Goal: Information Seeking & Learning: Learn about a topic

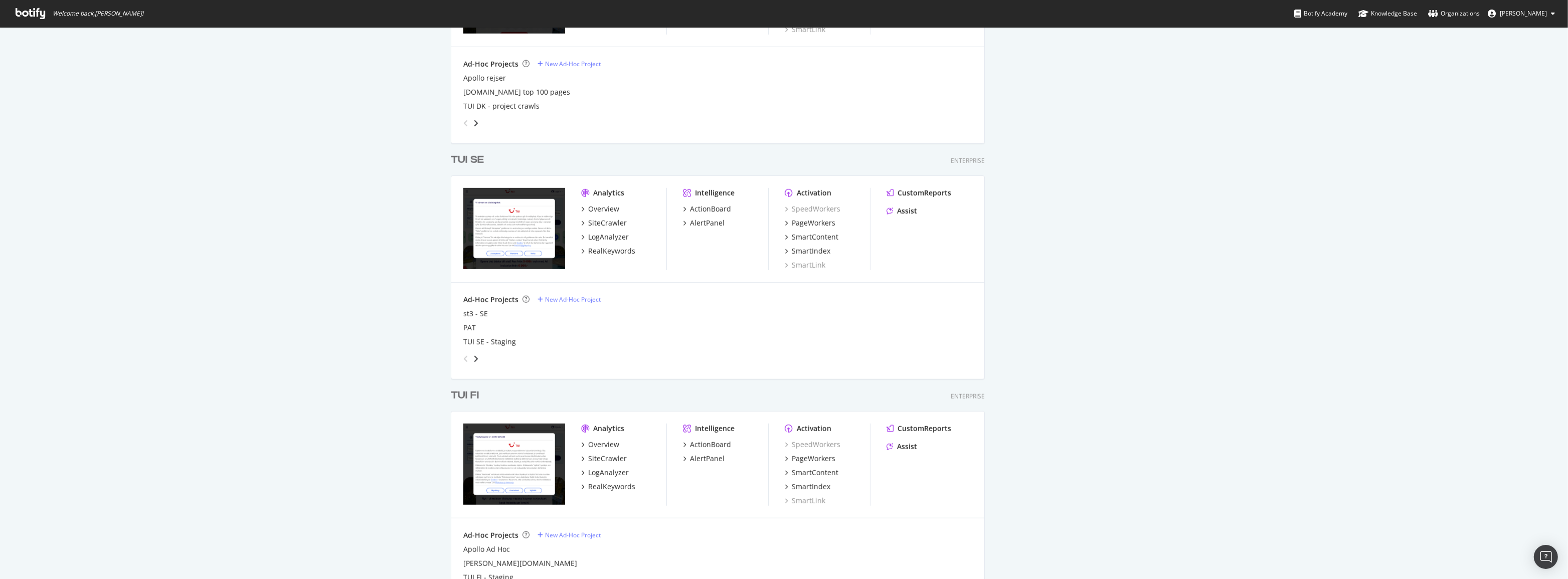
scroll to position [1277, 0]
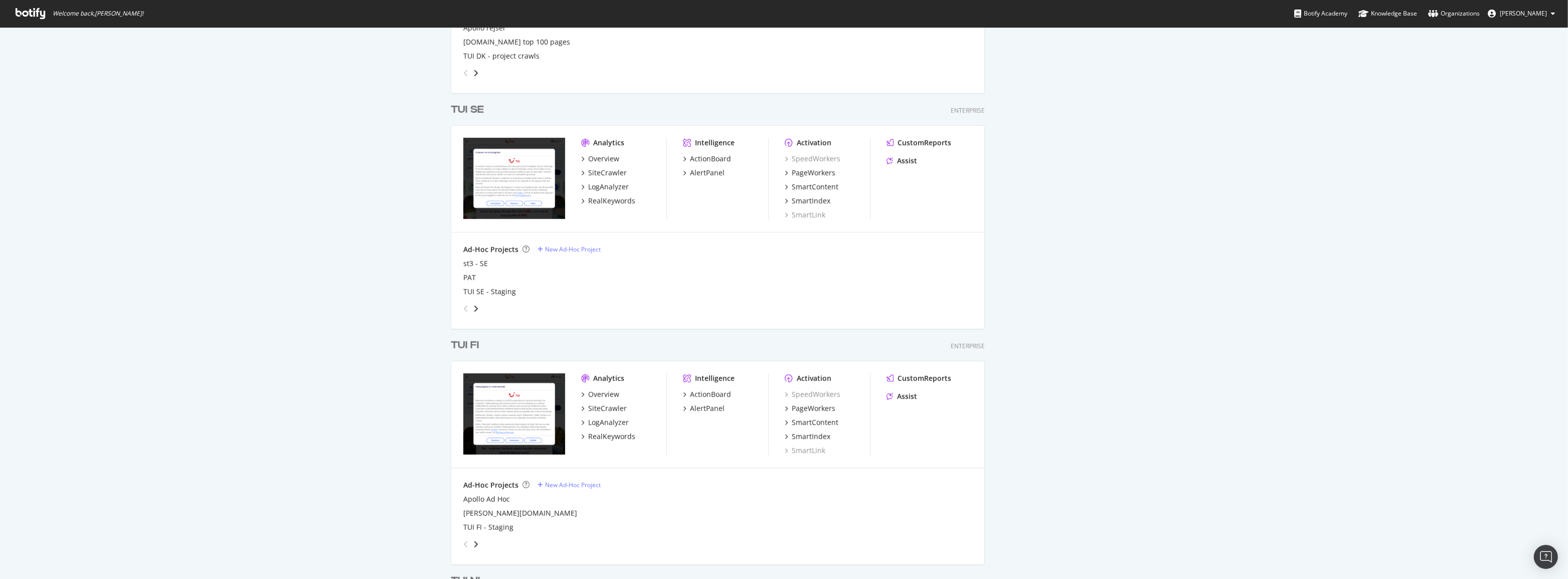
click at [461, 346] on div "TUI FI" at bounding box center [465, 346] width 28 height 15
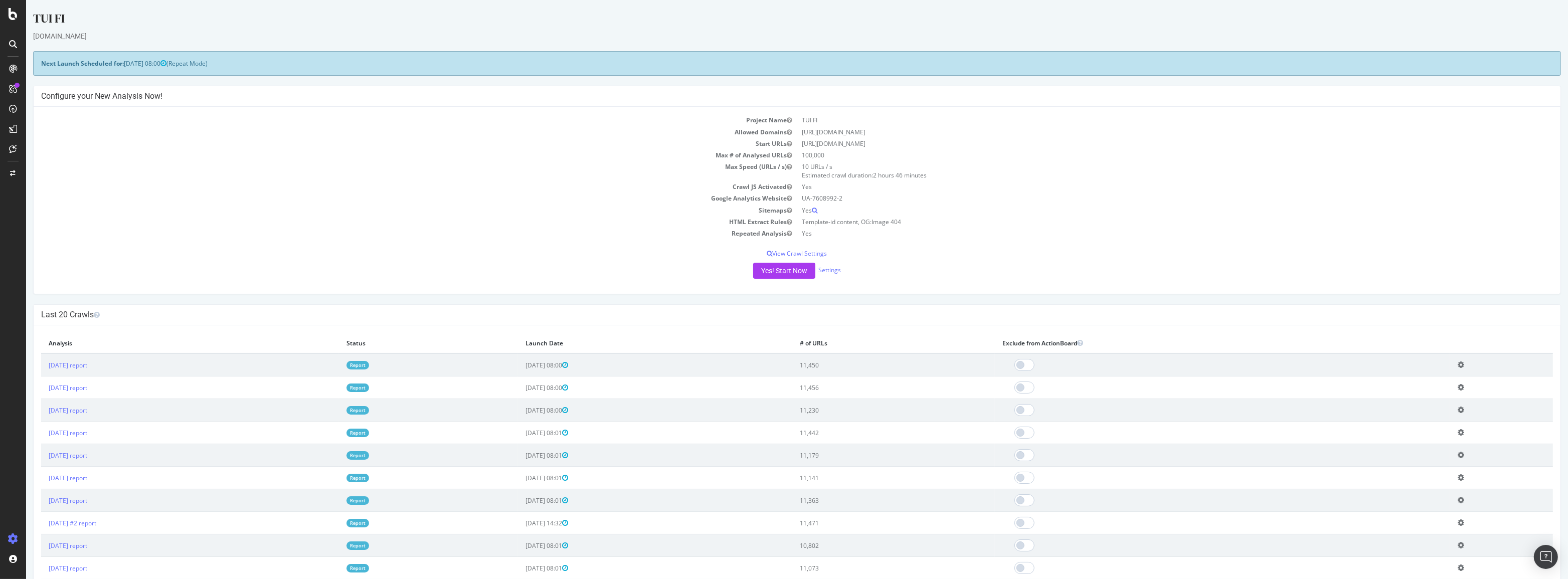
click at [369, 365] on link "Report" at bounding box center [357, 365] width 23 height 9
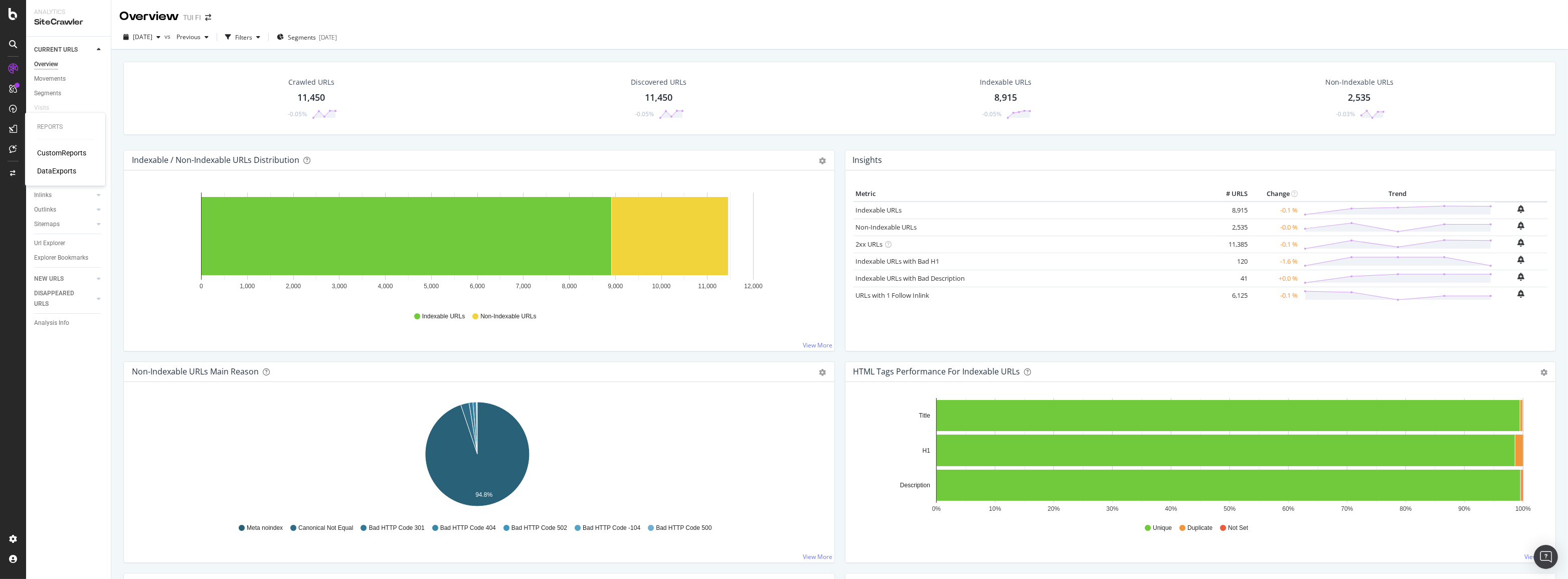
click at [76, 151] on div "CustomReports" at bounding box center [61, 153] width 49 height 10
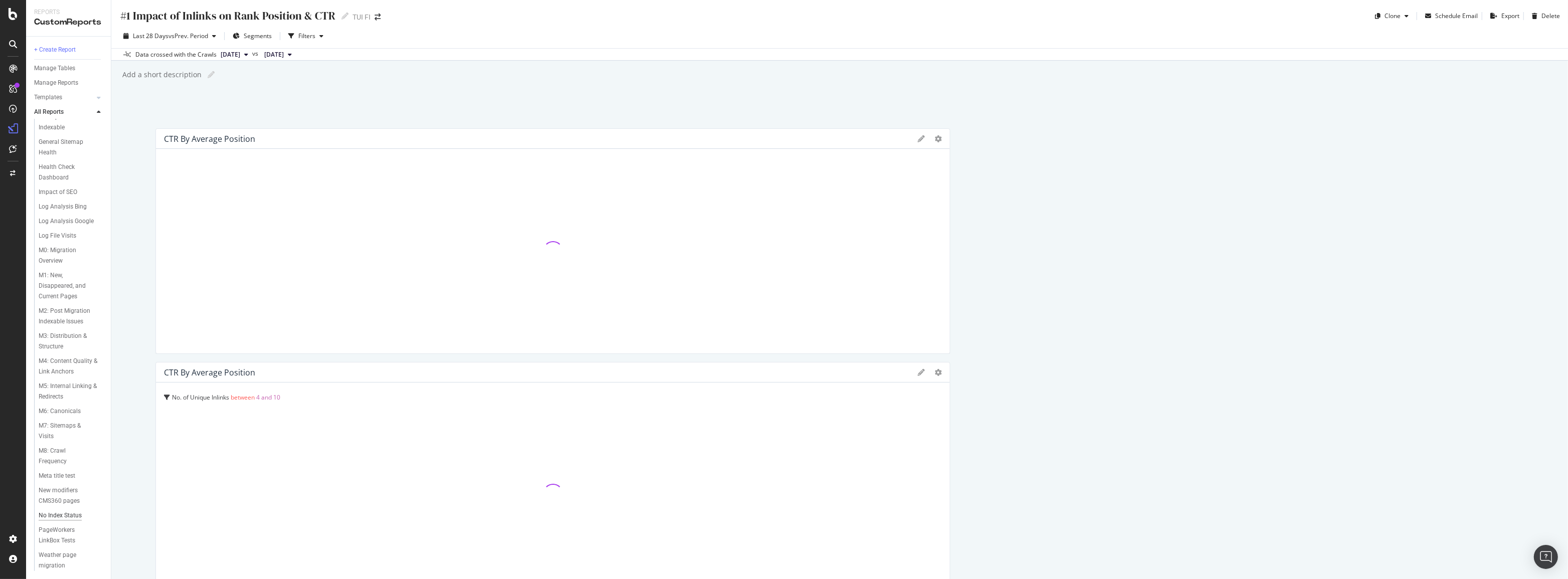
scroll to position [456, 0]
click at [56, 557] on div "Weather page migration" at bounding box center [66, 561] width 57 height 21
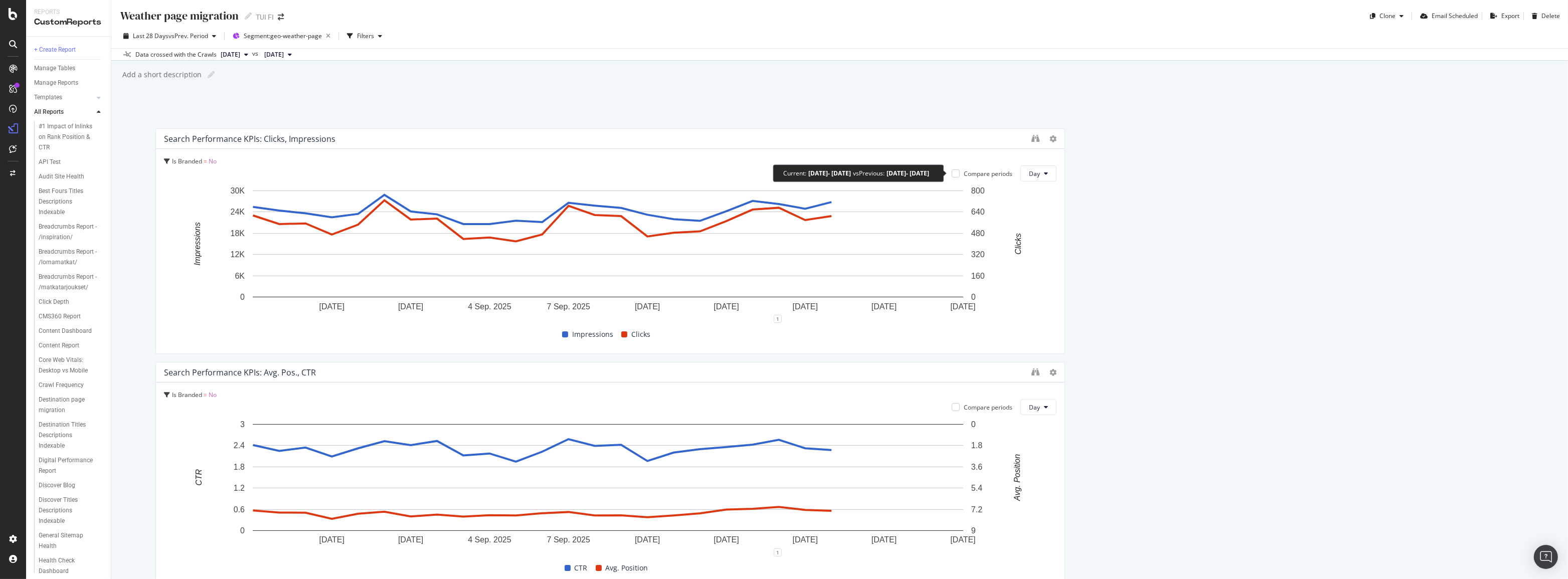
click at [969, 175] on div "Compare periods" at bounding box center [988, 174] width 49 height 9
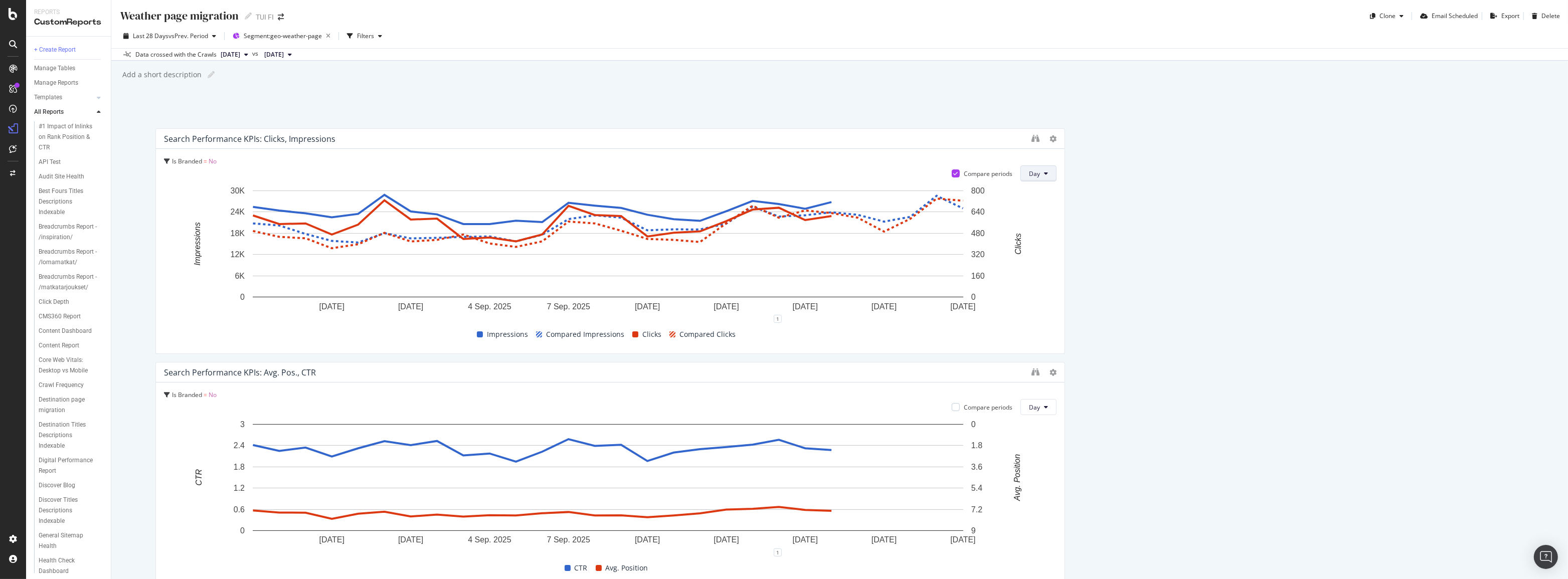
click at [1037, 175] on button "Day" at bounding box center [1038, 174] width 36 height 16
click at [1040, 208] on span "Week" at bounding box center [1034, 211] width 18 height 9
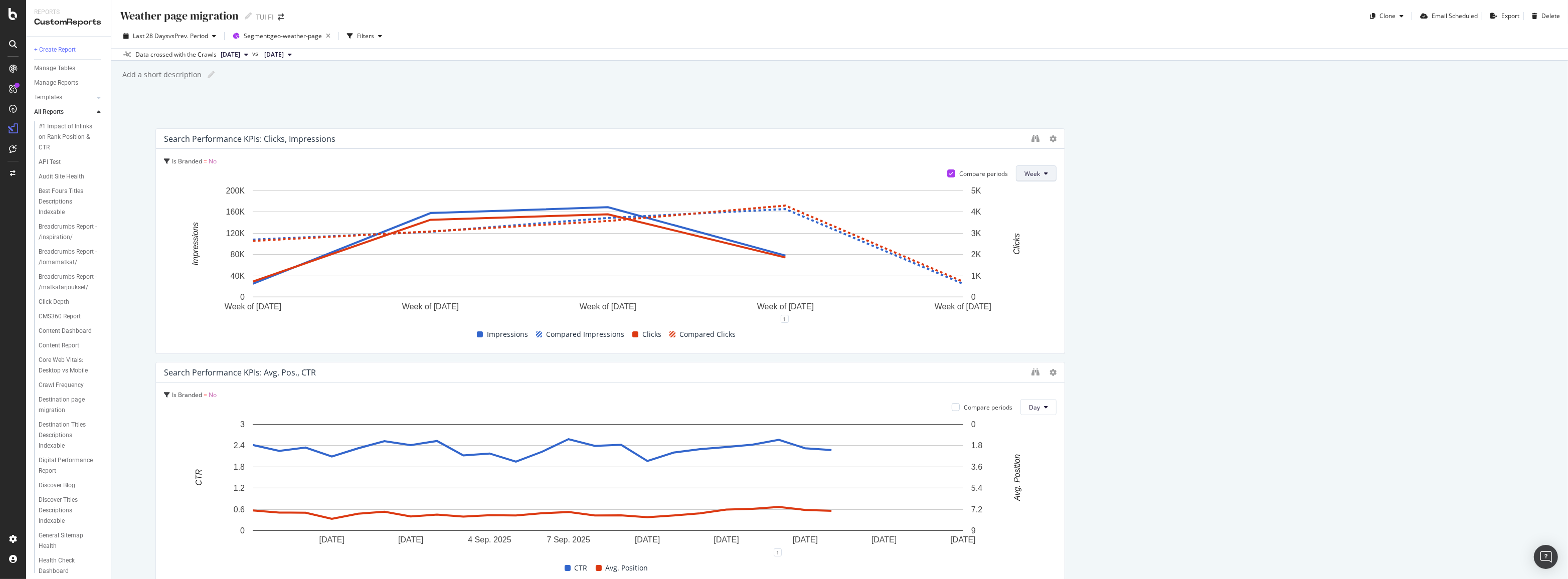
click at [1036, 174] on button "Week" at bounding box center [1036, 174] width 41 height 16
click at [1034, 195] on span "Day" at bounding box center [1029, 193] width 18 height 9
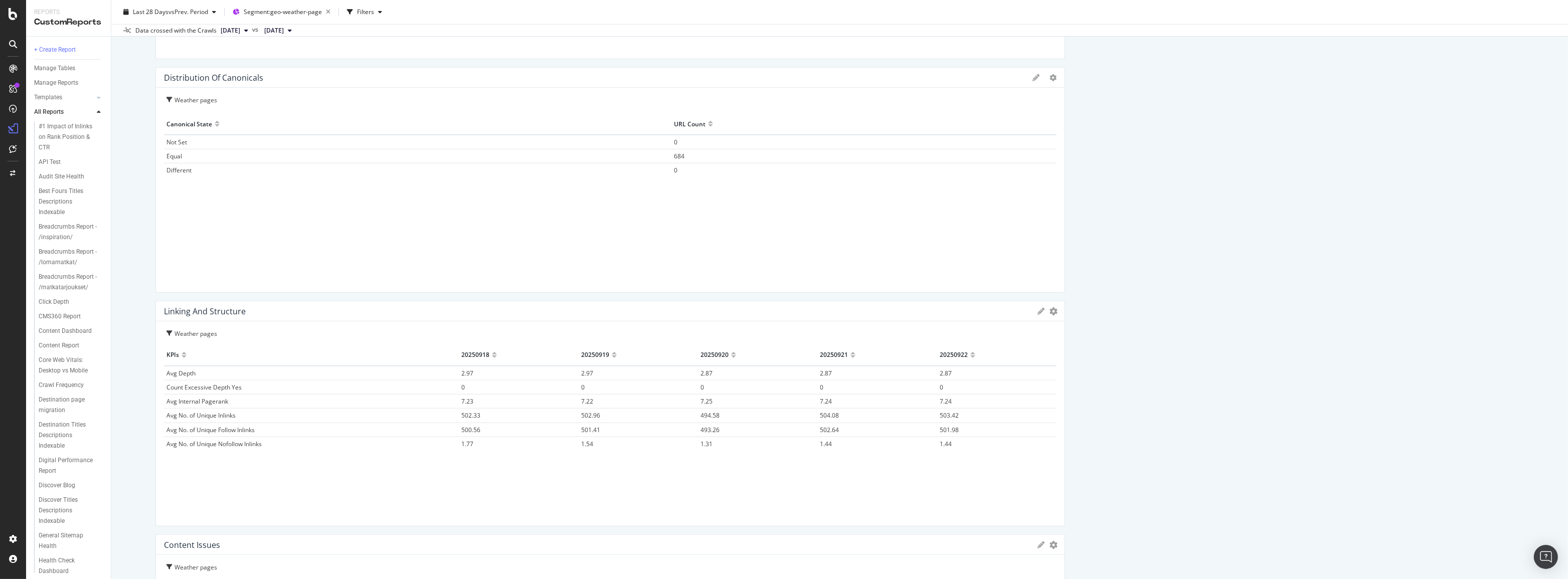
scroll to position [1231, 0]
